Goal: Task Accomplishment & Management: Use online tool/utility

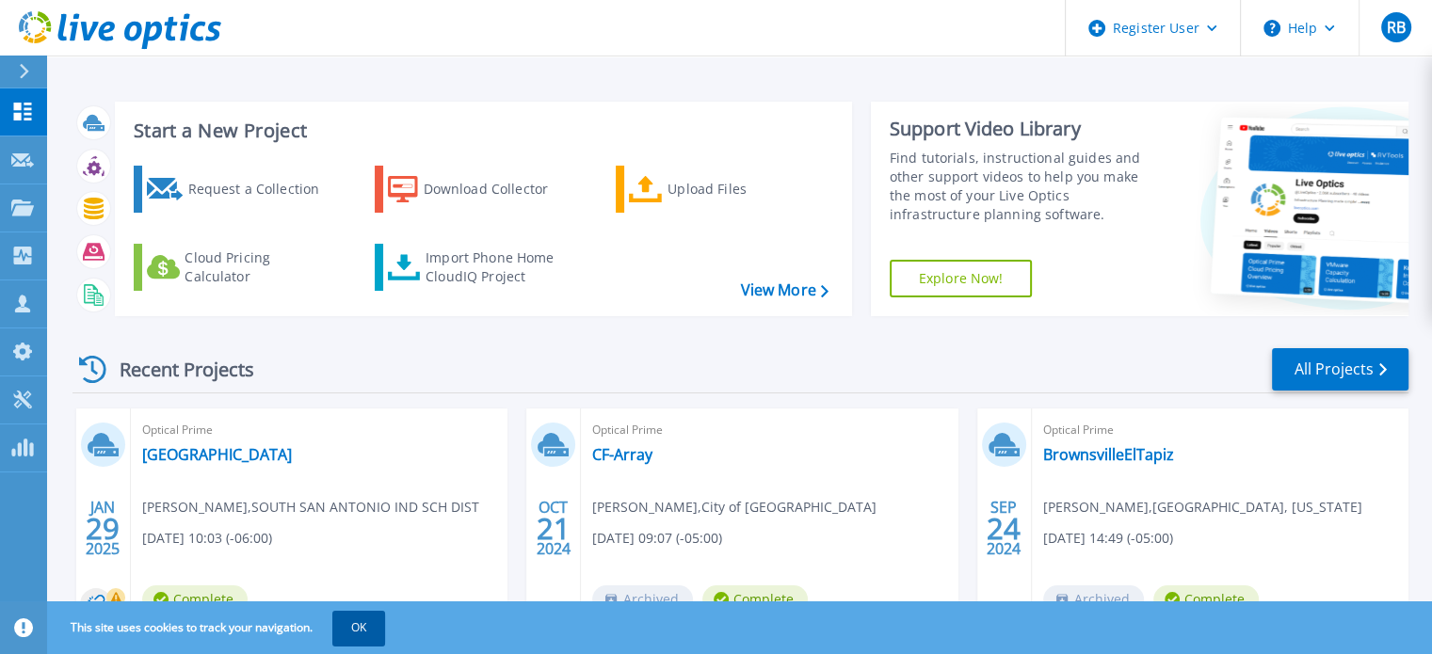
click at [370, 629] on button "OK" at bounding box center [358, 628] width 53 height 34
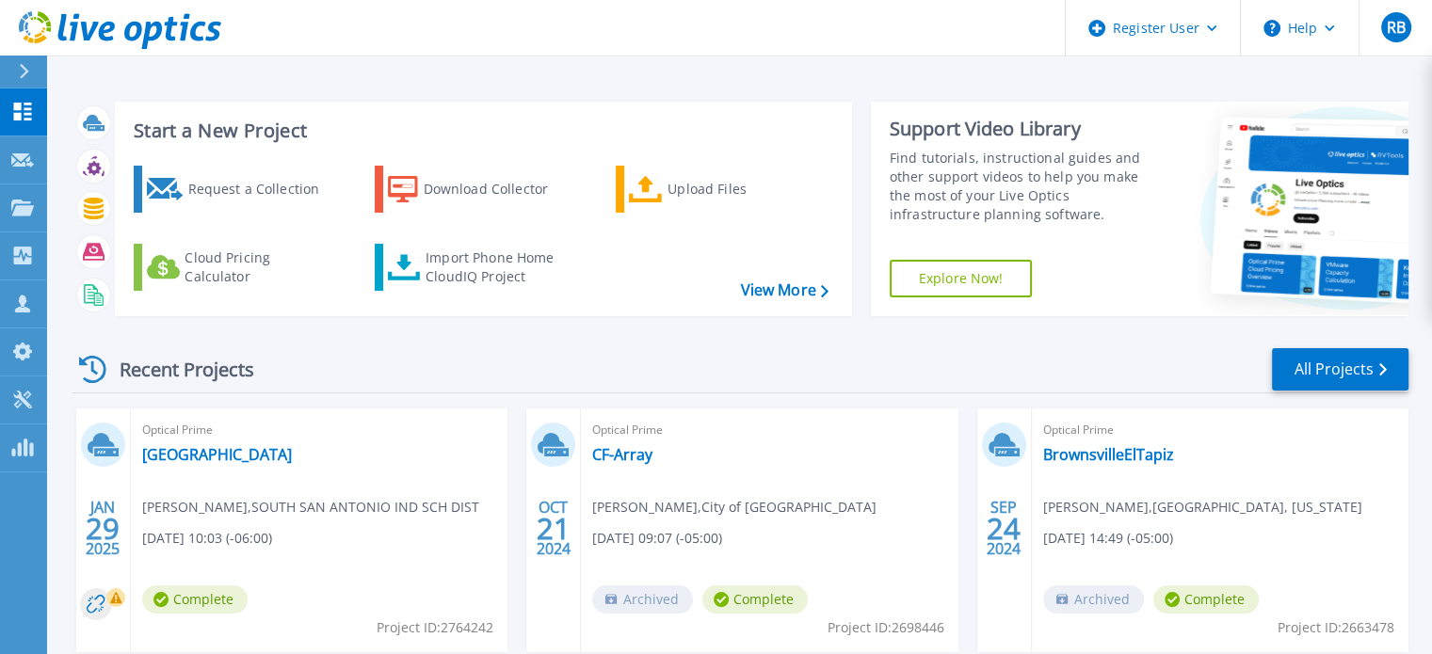
click at [29, 75] on icon at bounding box center [24, 71] width 10 height 15
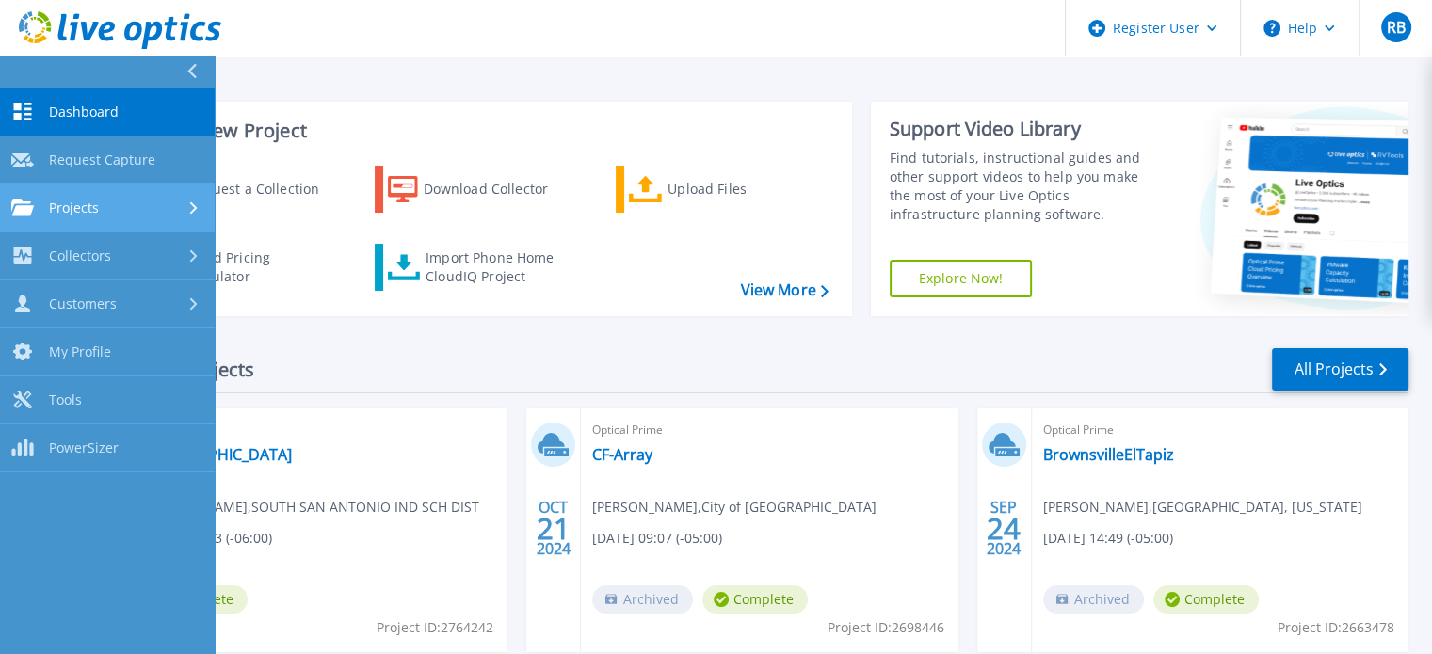
click at [107, 193] on link "Projects Projects" at bounding box center [107, 209] width 215 height 48
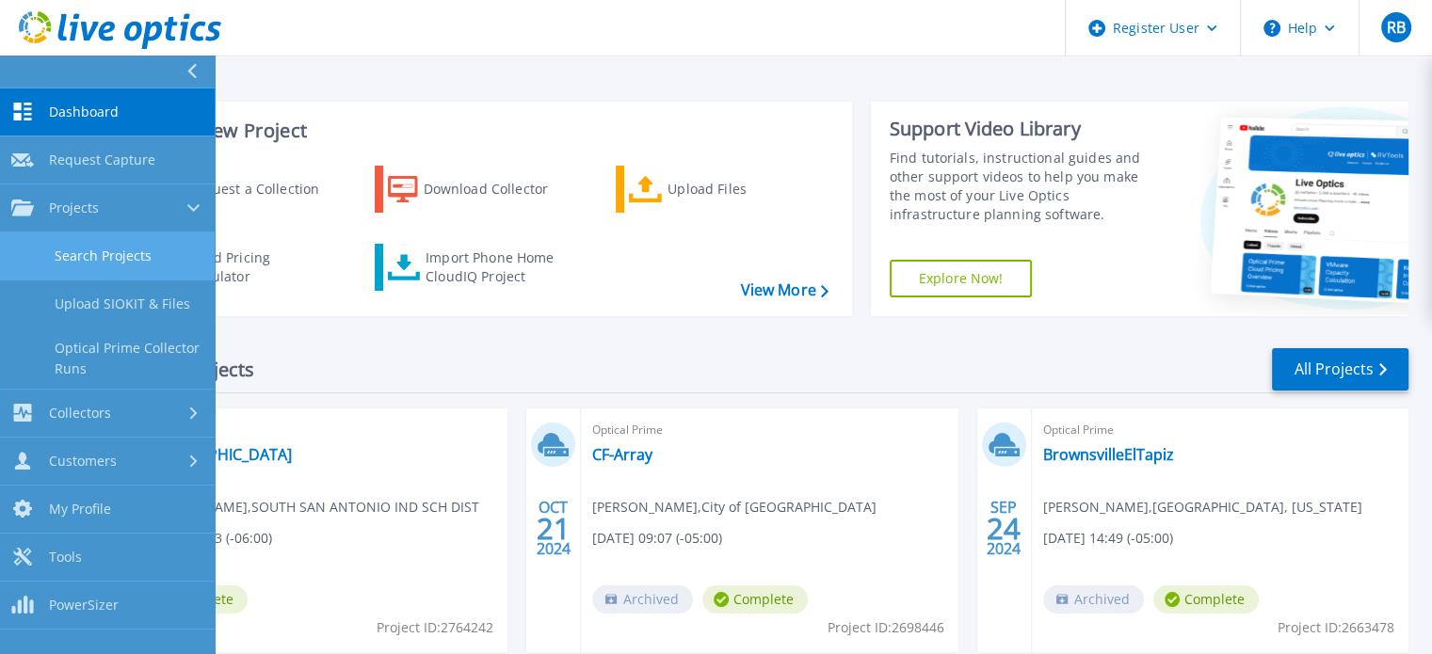
click at [98, 249] on link "Search Projects" at bounding box center [107, 257] width 215 height 48
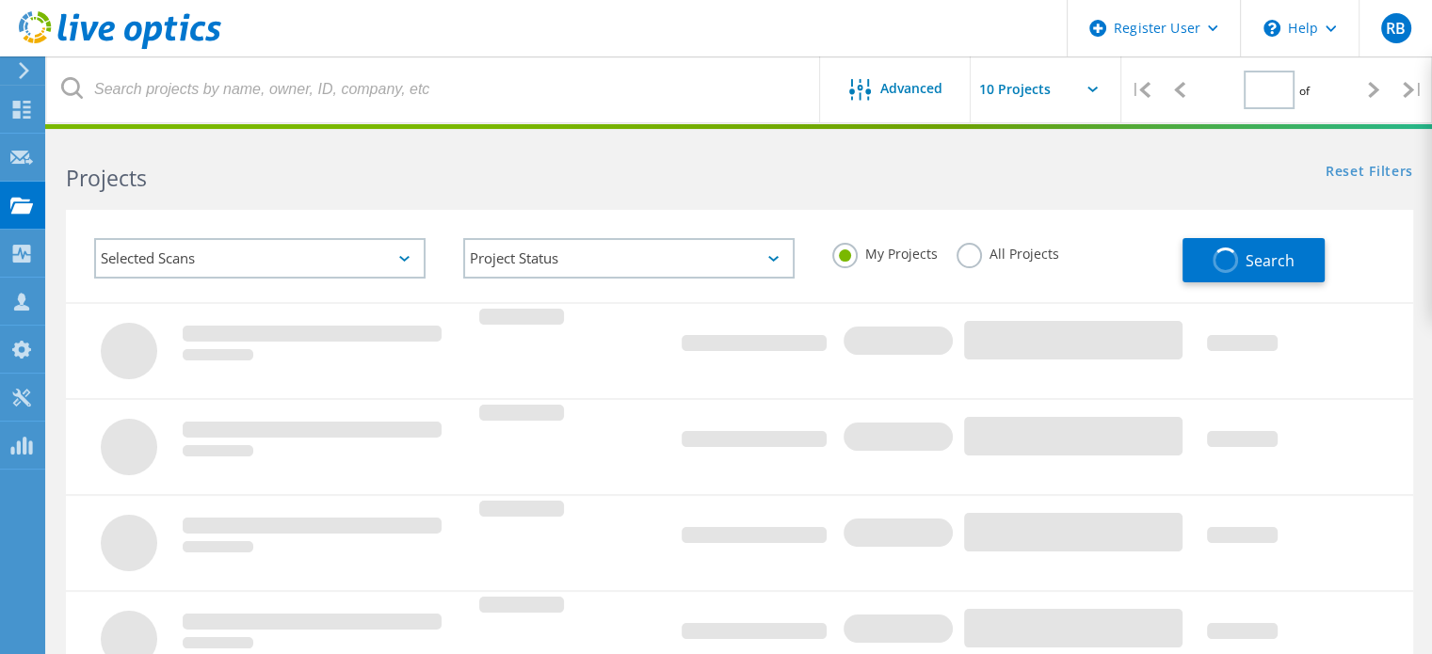
type input "1"
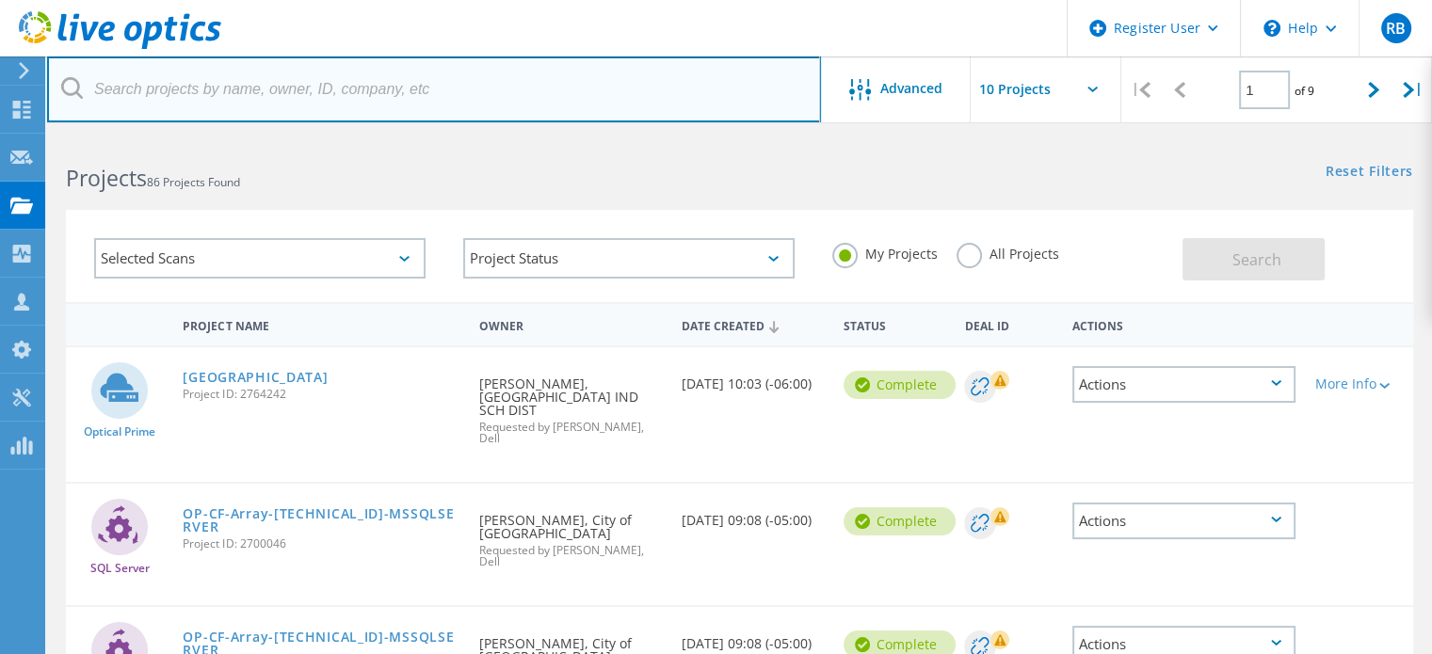
click at [548, 89] on input "text" at bounding box center [434, 89] width 774 height 66
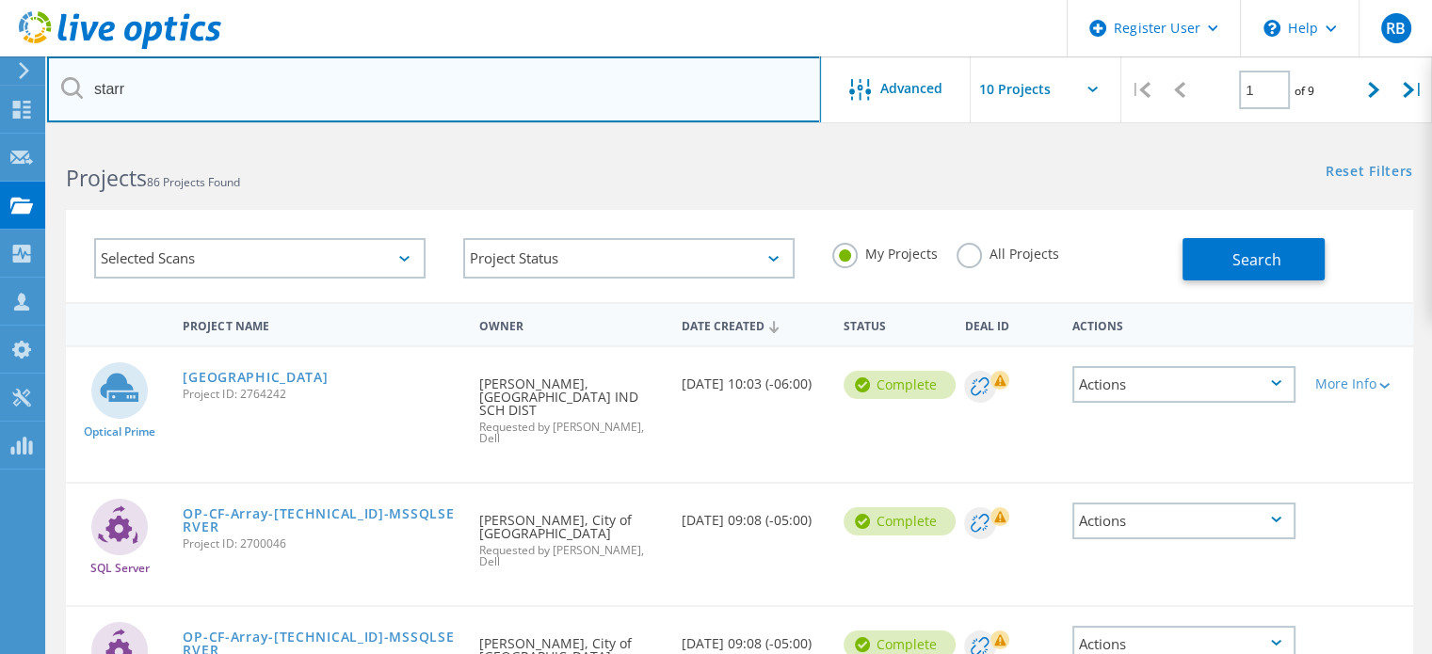
type input "starr"
